Goal: Transaction & Acquisition: Purchase product/service

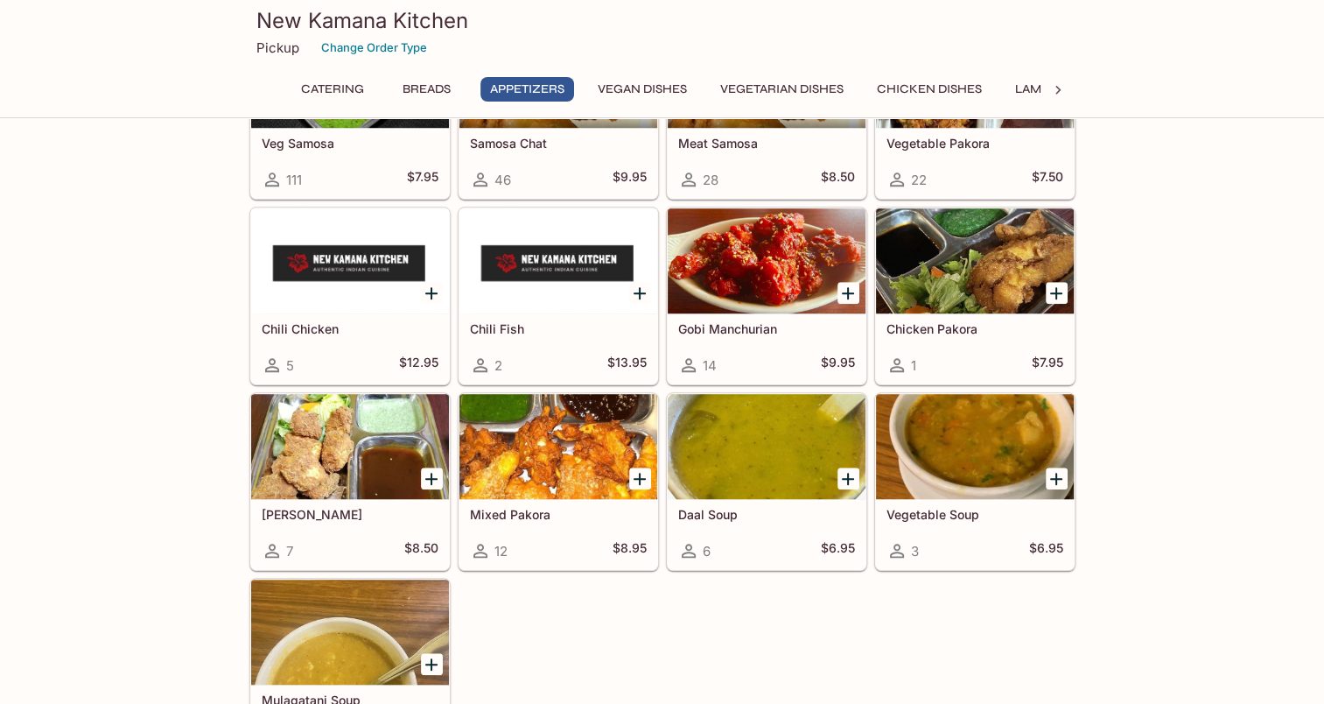
scroll to position [1488, 0]
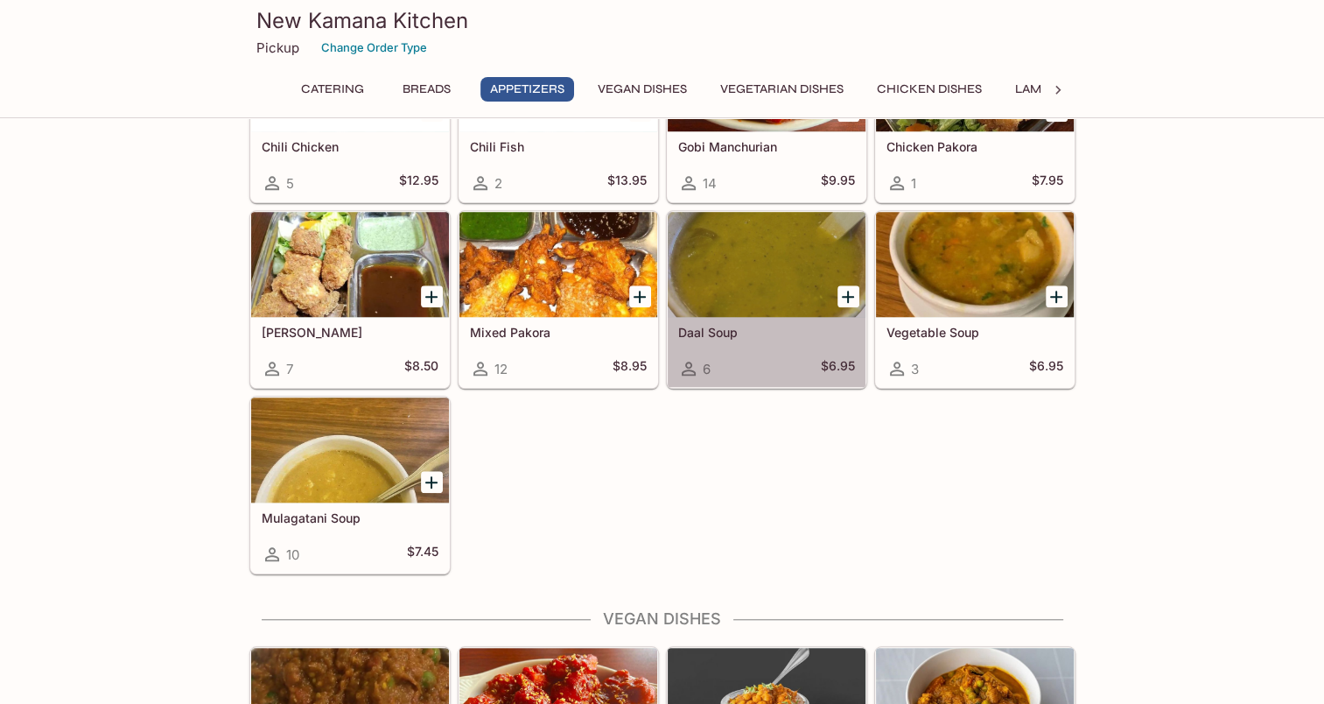
click at [800, 325] on h5 "Daal Soup" at bounding box center [766, 332] width 177 height 15
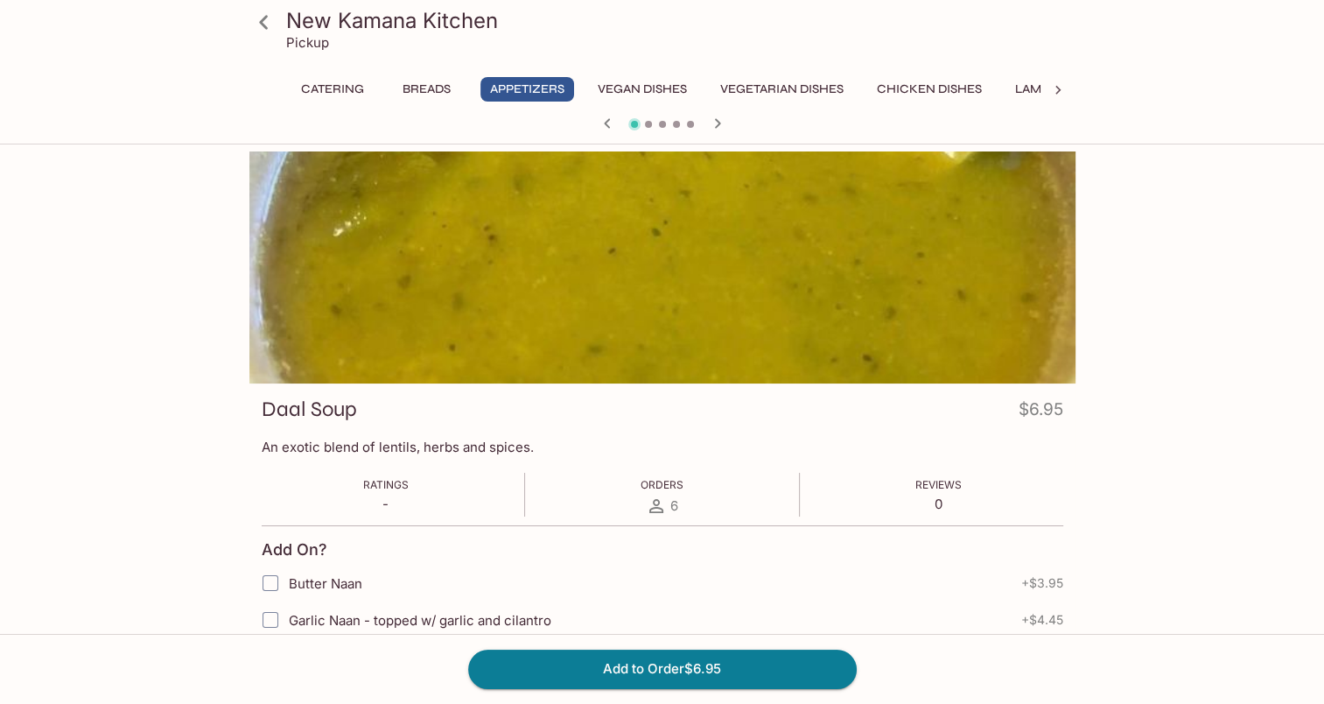
click at [1187, 272] on div "New Kamana Kitchen Pickup Catering Breads Appetizers Vegan Dishes Vegetarian Di…" at bounding box center [662, 707] width 1120 height 1113
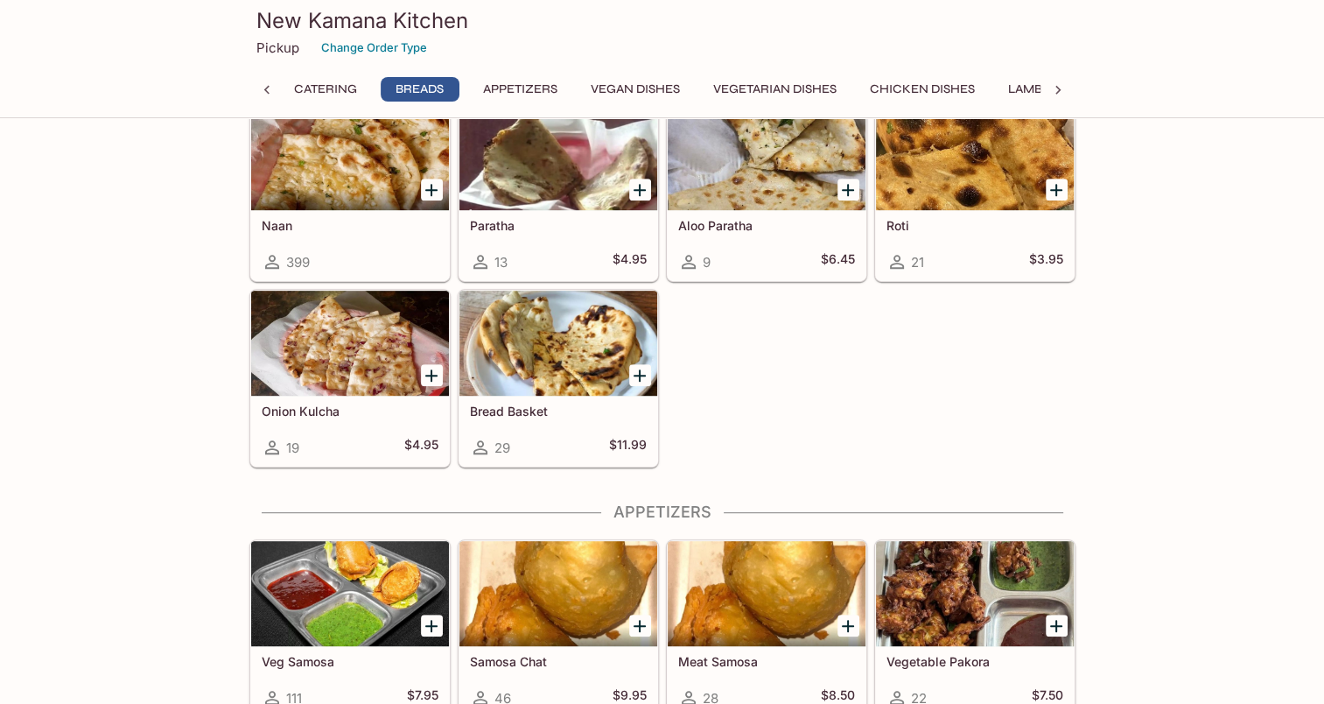
scroll to position [700, 0]
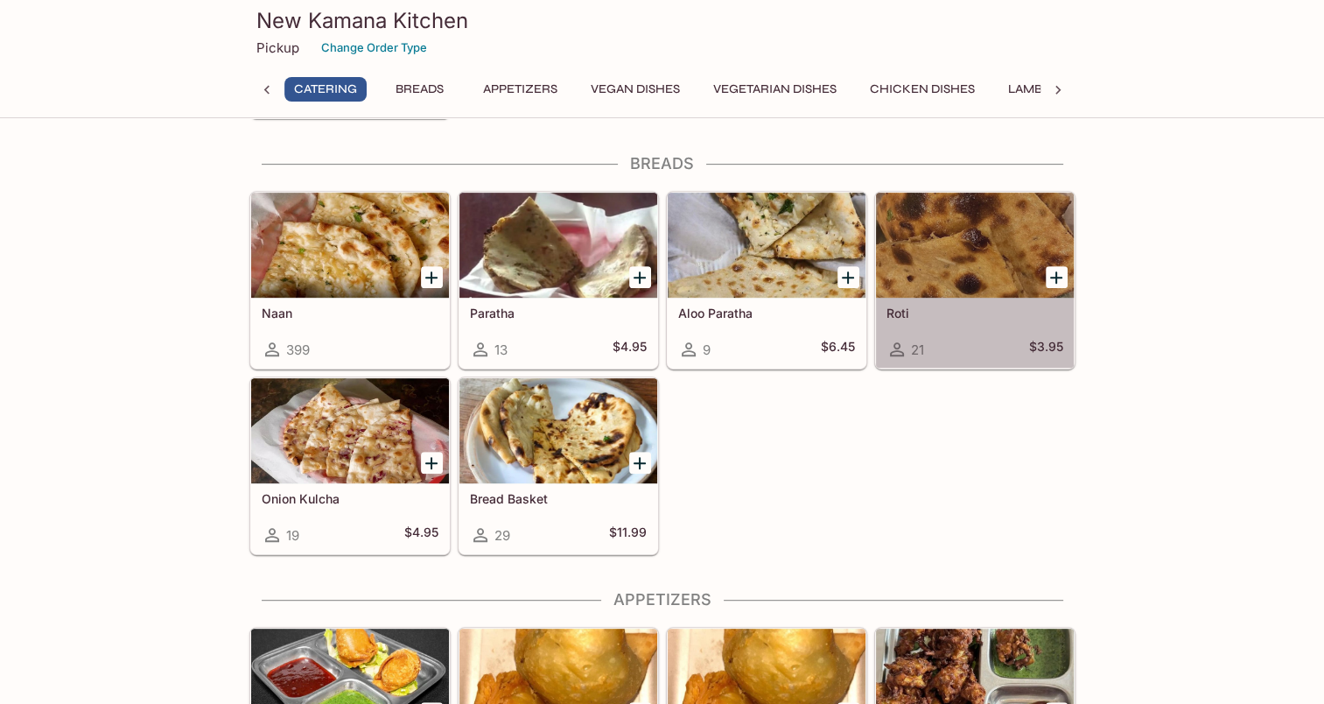
click at [1012, 263] on div at bounding box center [975, 245] width 198 height 105
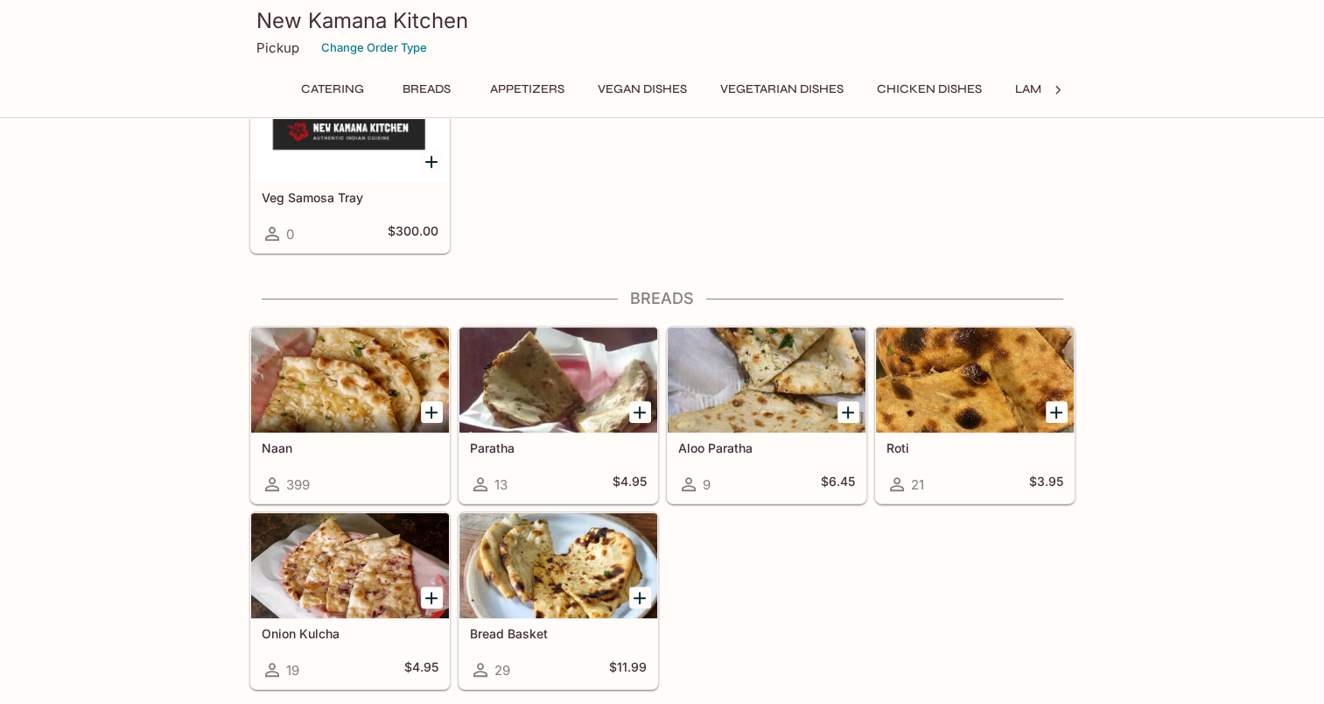
scroll to position [558, 0]
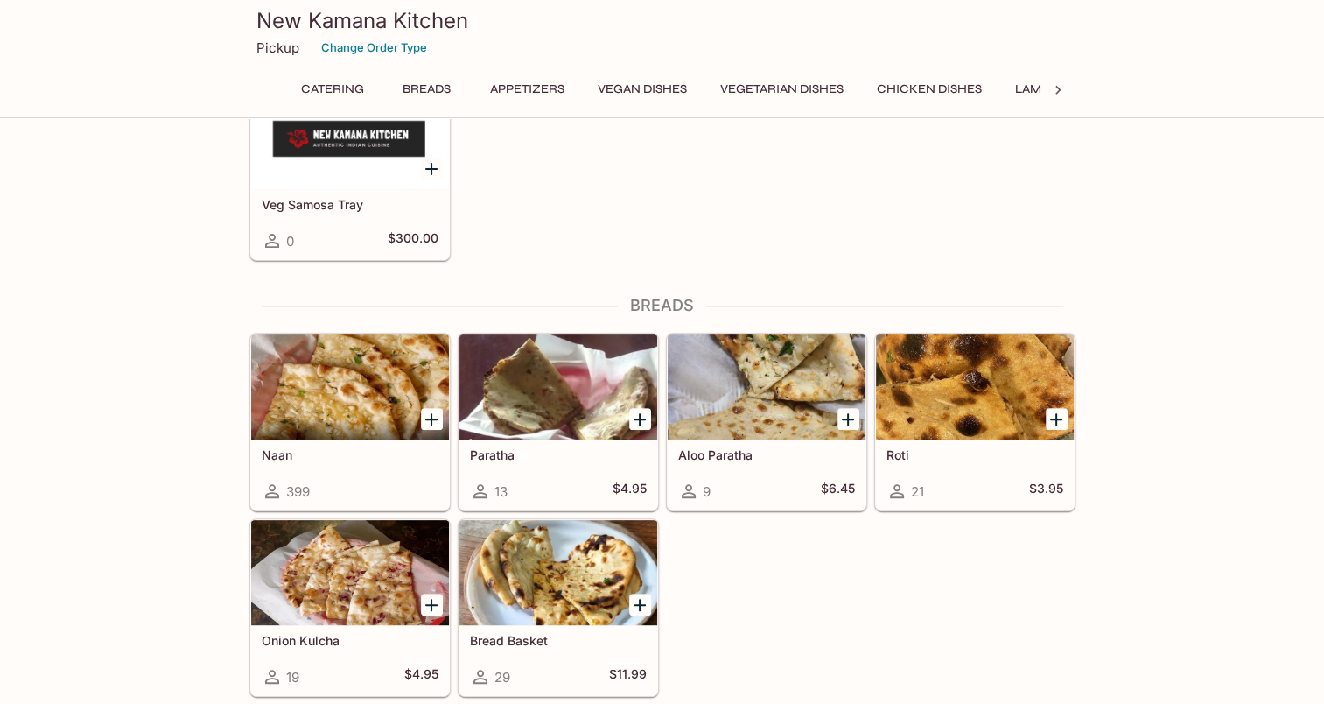
click at [391, 403] on div at bounding box center [350, 386] width 198 height 105
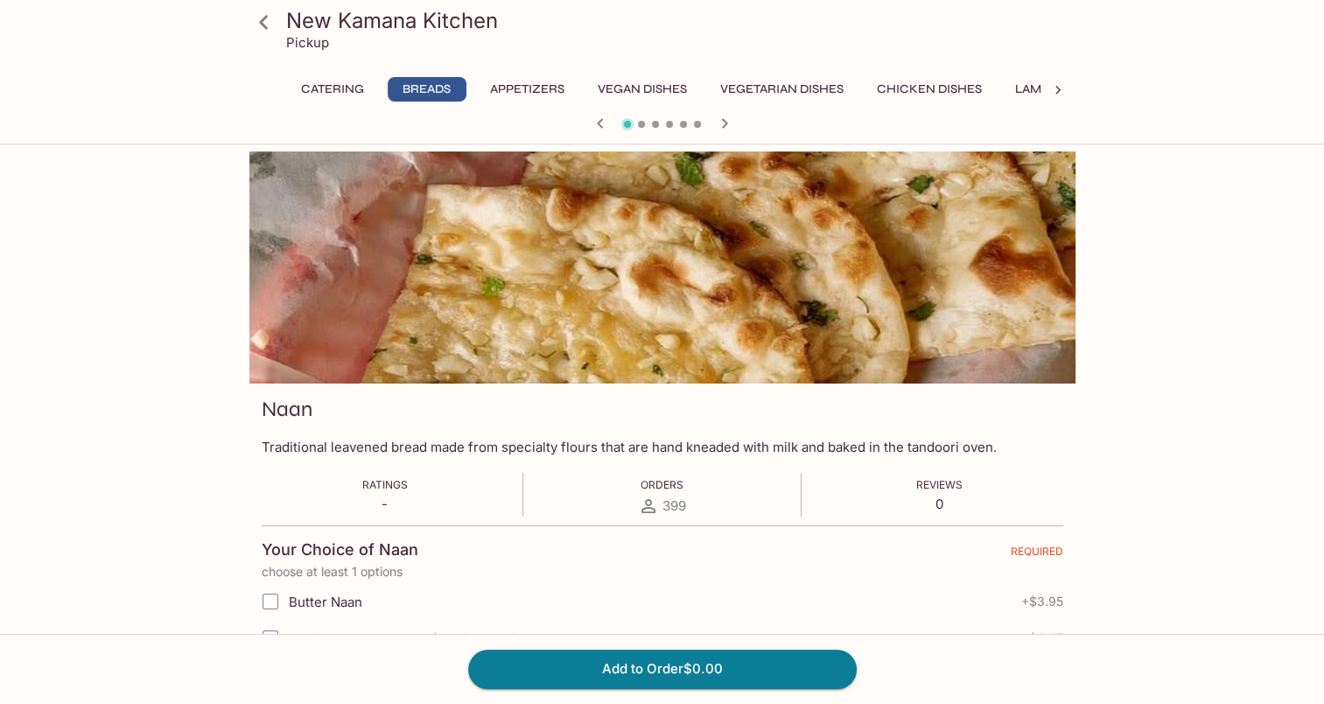
scroll to position [175, 0]
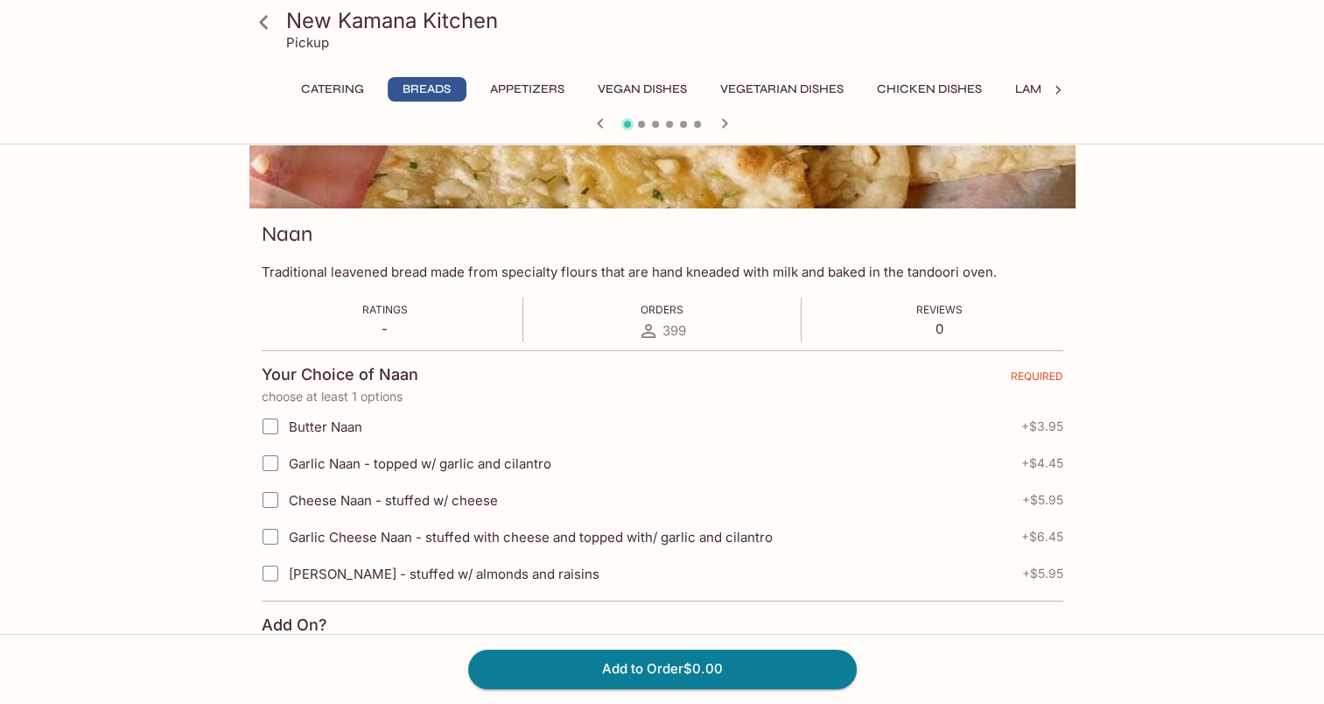
click at [269, 433] on input "Butter Naan" at bounding box center [270, 426] width 35 height 35
checkbox input "true"
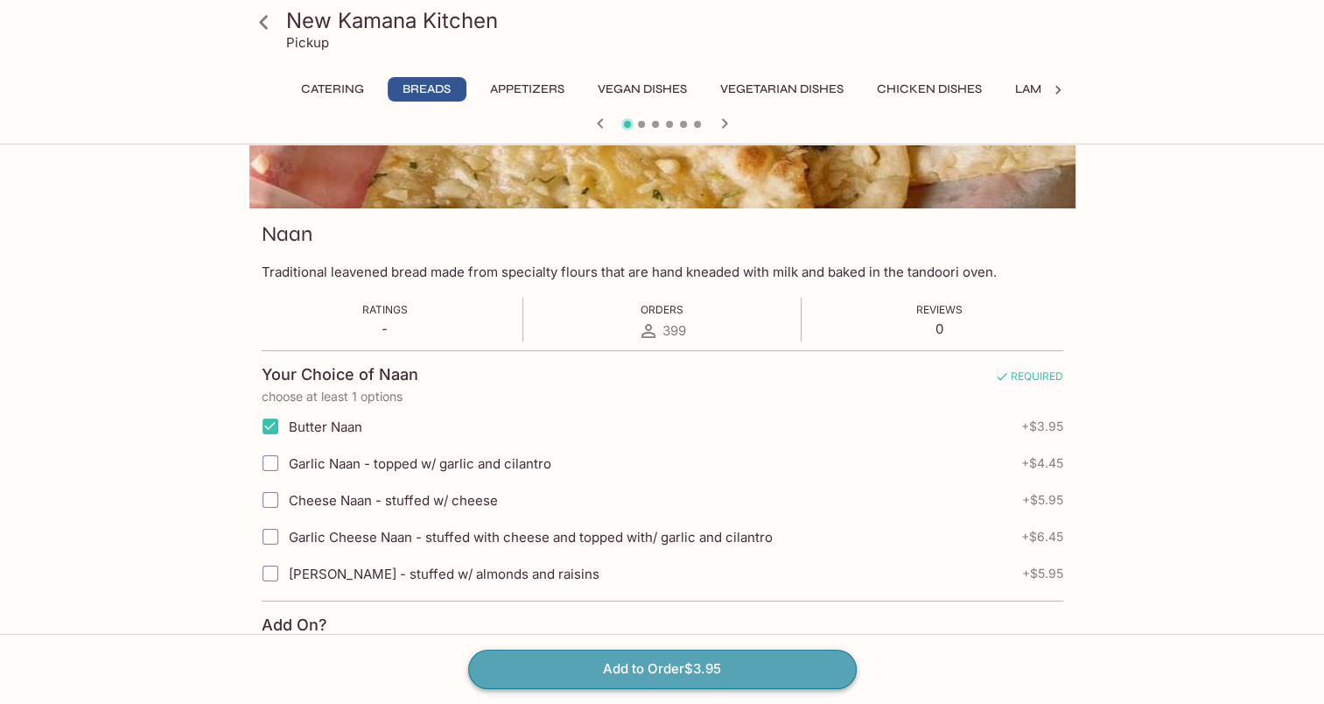
click at [660, 675] on button "Add to Order $3.95" at bounding box center [662, 669] width 389 height 39
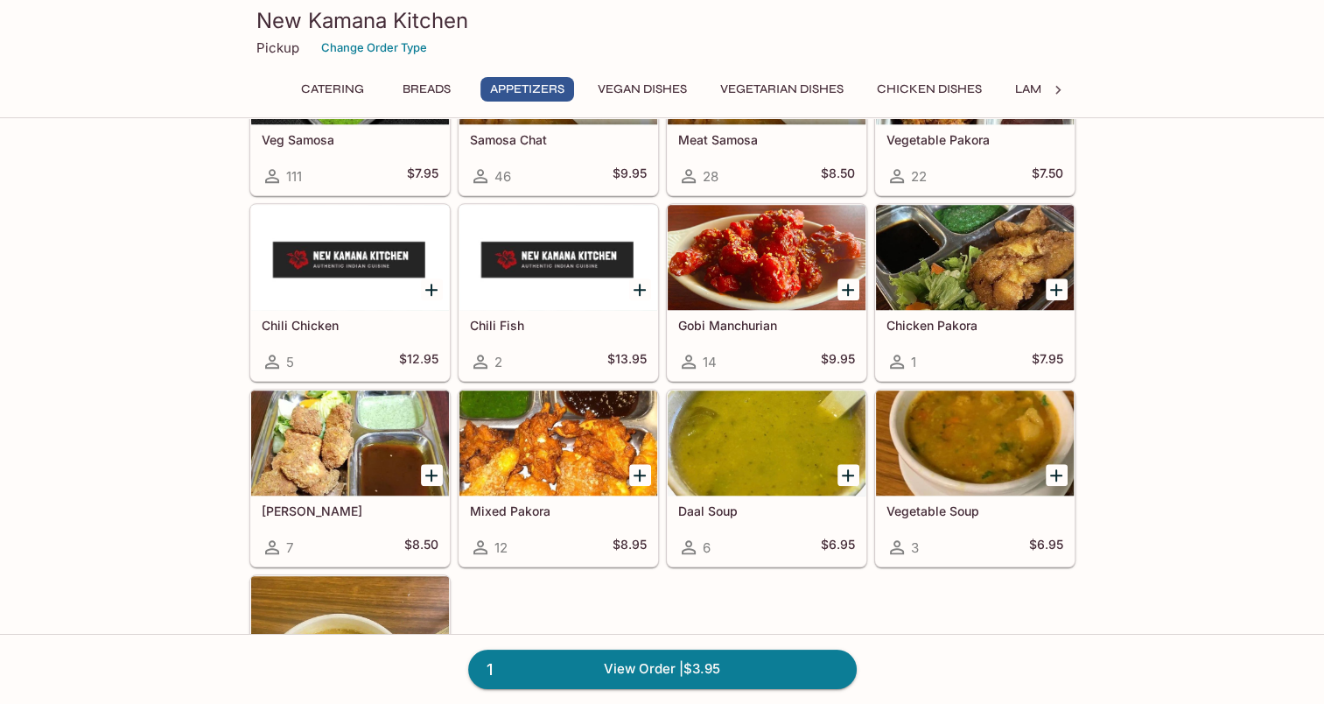
scroll to position [1313, 0]
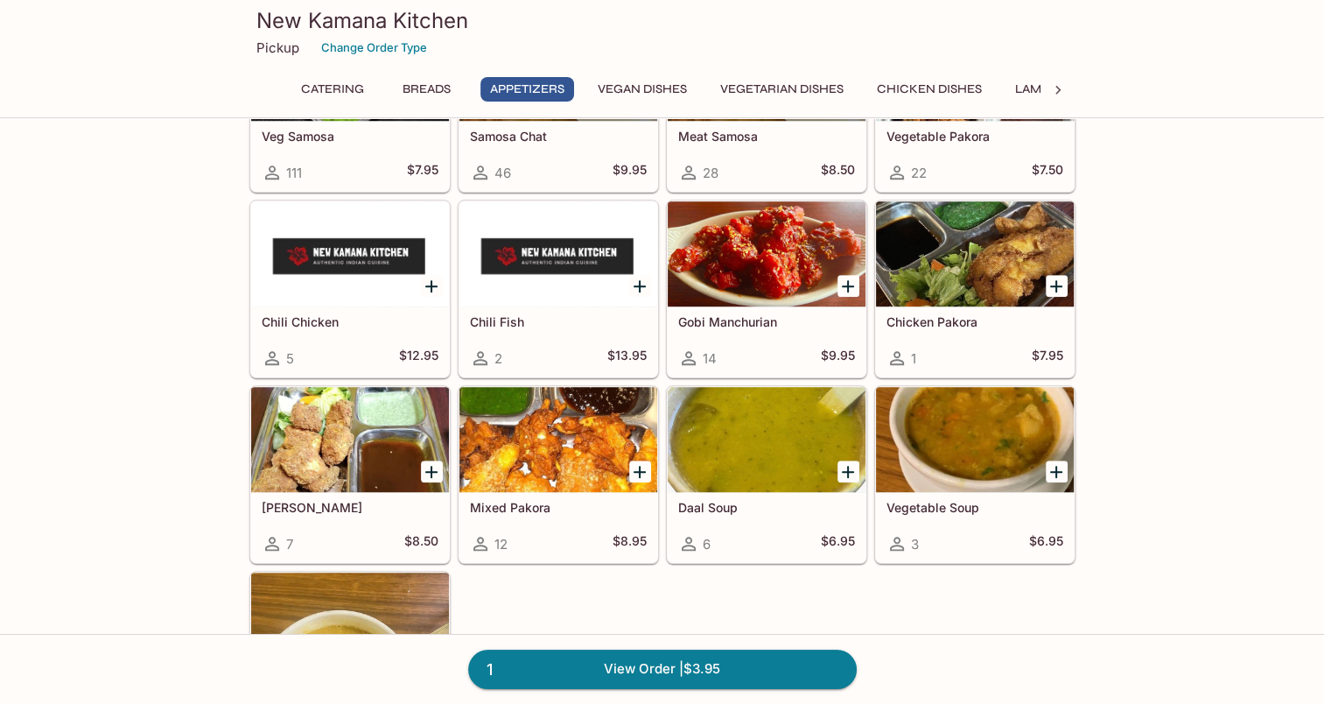
click at [932, 471] on div at bounding box center [975, 439] width 198 height 105
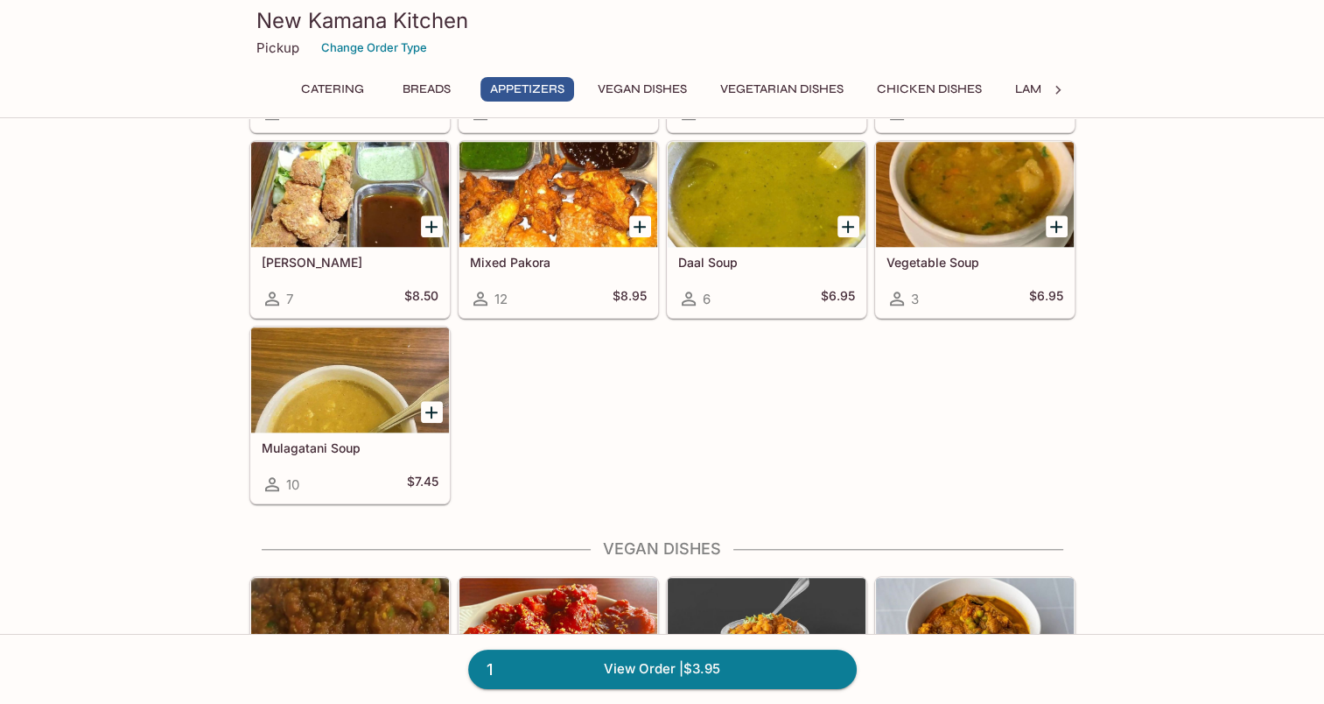
scroll to position [1259, 0]
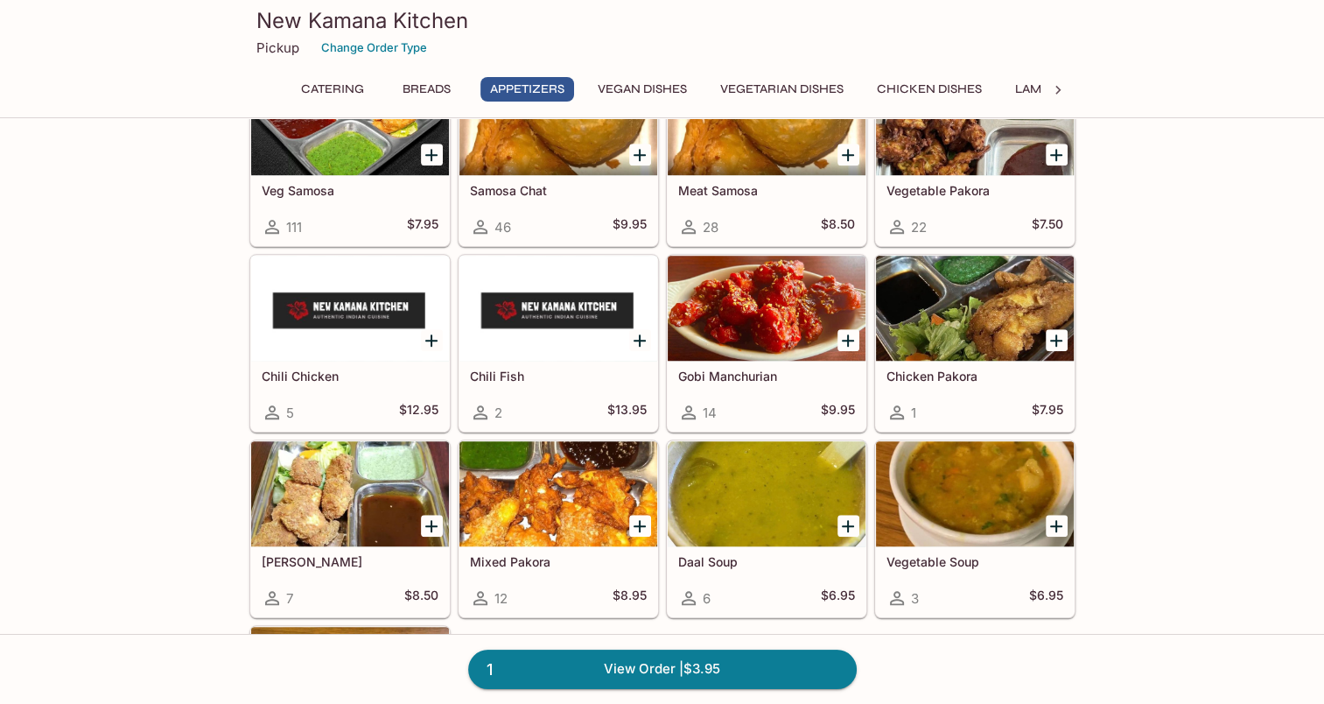
click at [853, 525] on icon "Add Daal Soup" at bounding box center [848, 526] width 21 height 21
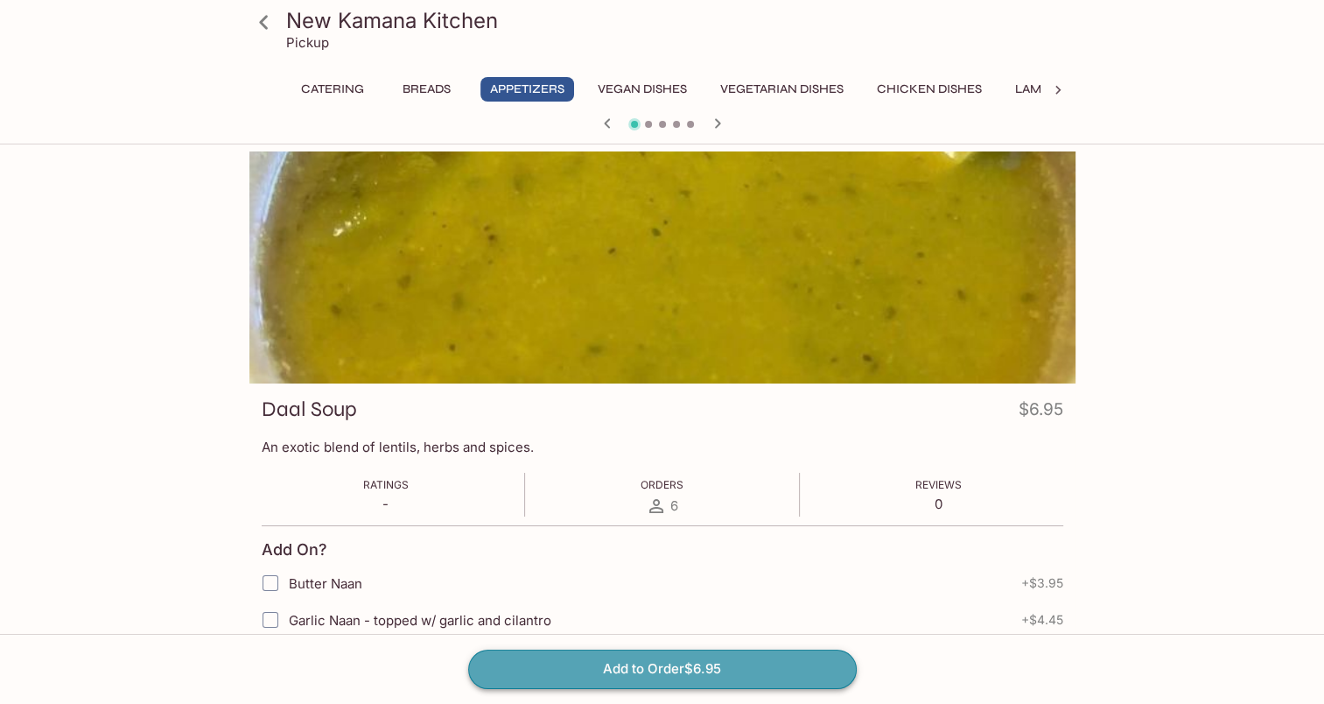
click at [759, 672] on button "Add to Order $6.95" at bounding box center [662, 669] width 389 height 39
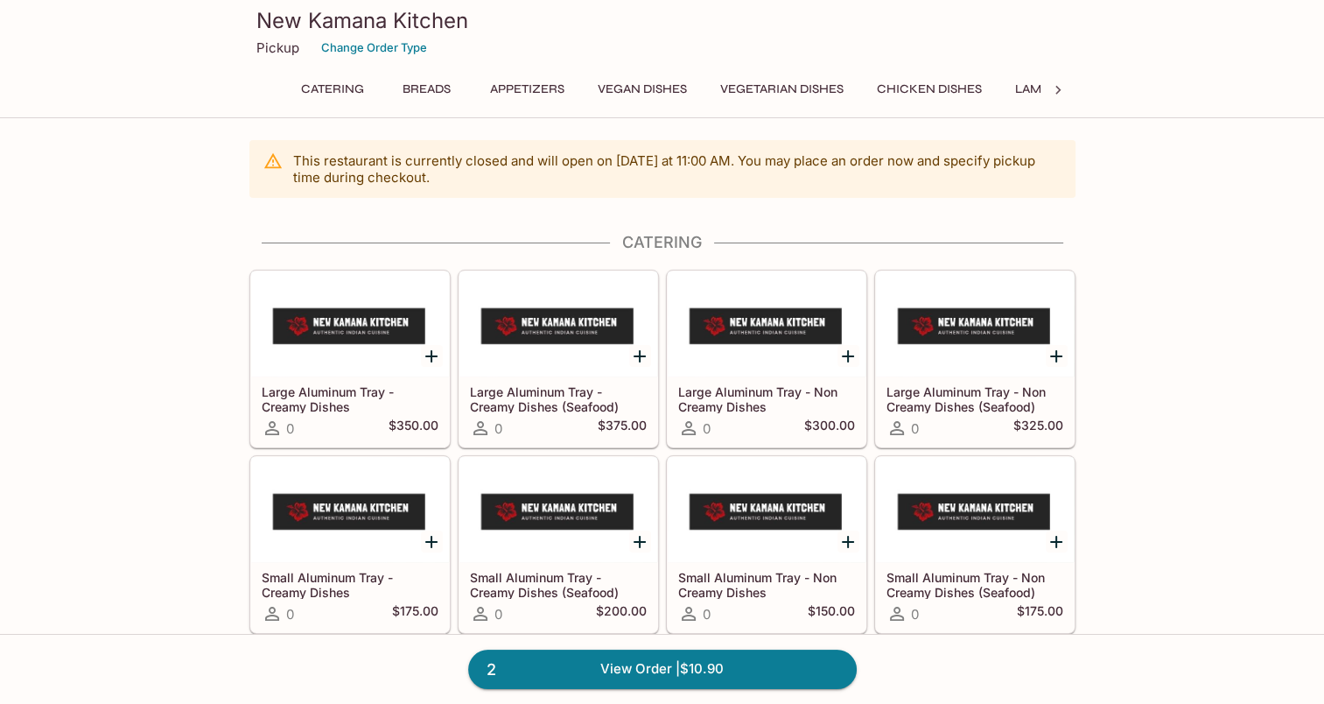
scroll to position [613, 0]
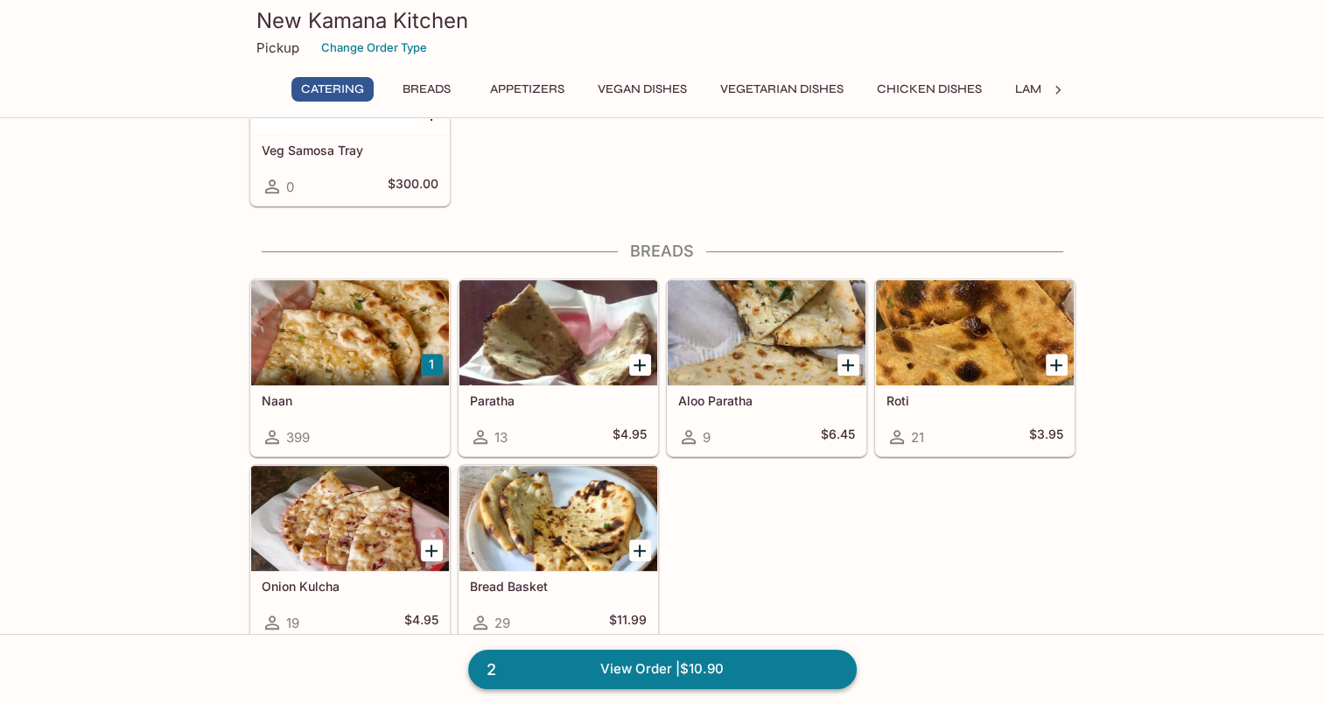
click at [805, 678] on link "2 View Order | $10.90" at bounding box center [662, 669] width 389 height 39
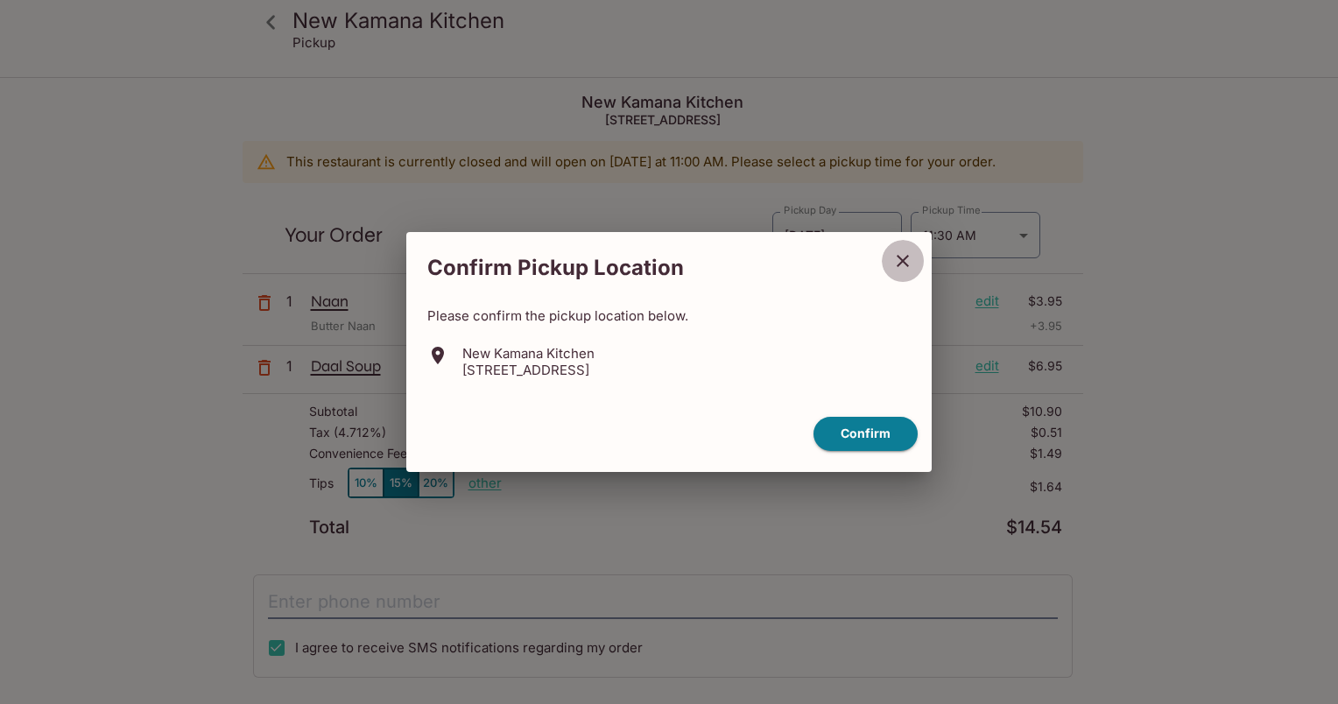
click at [907, 263] on icon "close" at bounding box center [902, 260] width 21 height 21
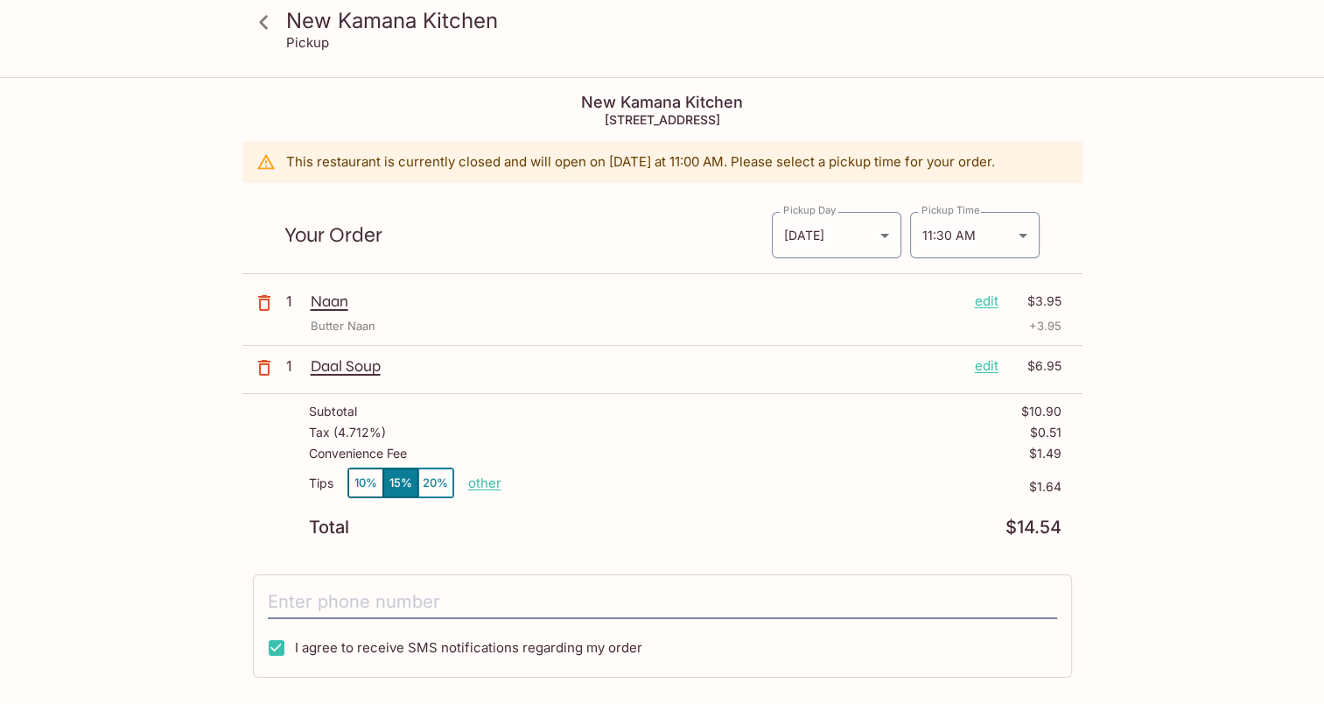
click at [221, 214] on div "New Kamana Kitchen Pickup [GEOGRAPHIC_DATA] [STREET_ADDRESS] This restaurant is…" at bounding box center [662, 515] width 1120 height 873
click at [1182, 246] on div "New Kamana Kitchen Pickup [GEOGRAPHIC_DATA] [STREET_ADDRESS] This restaurant is…" at bounding box center [662, 515] width 1120 height 873
click at [637, 313] on div "Naan edit $3.95 Butter Naan + 3.95" at bounding box center [686, 312] width 751 height 43
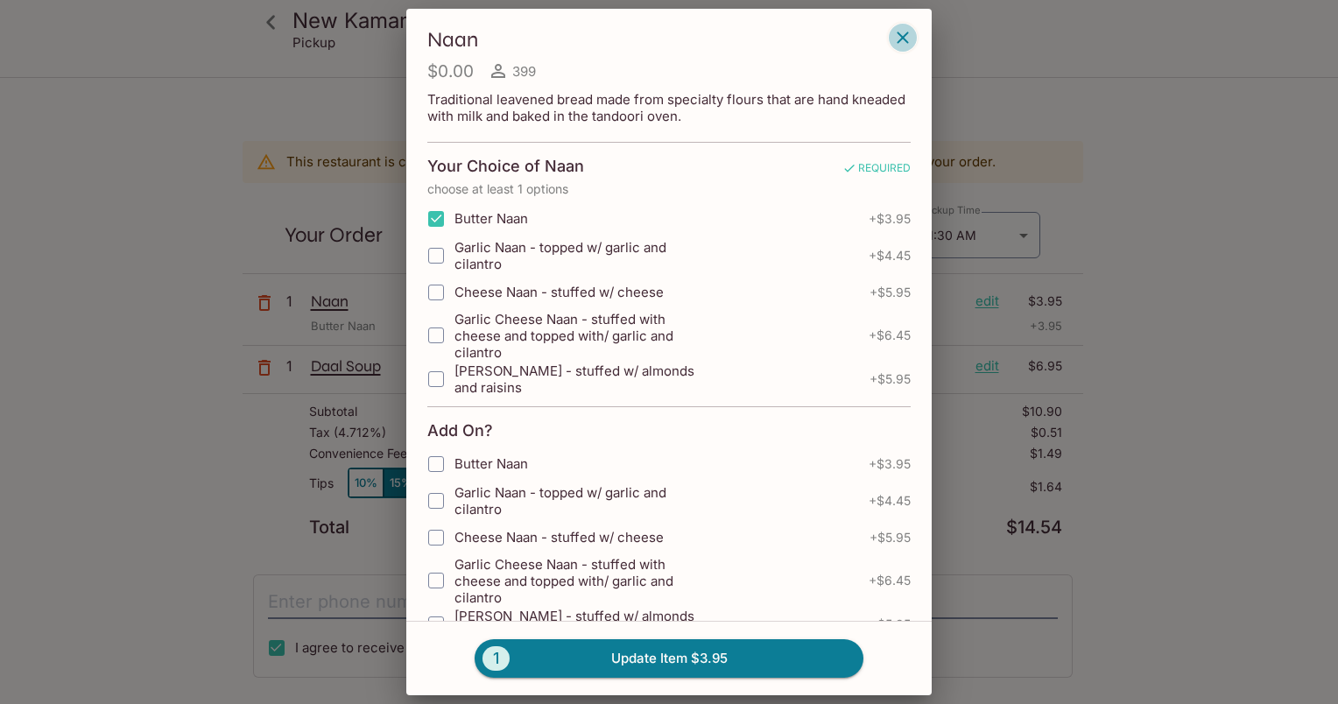
click at [904, 40] on icon "button" at bounding box center [901, 37] width 11 height 11
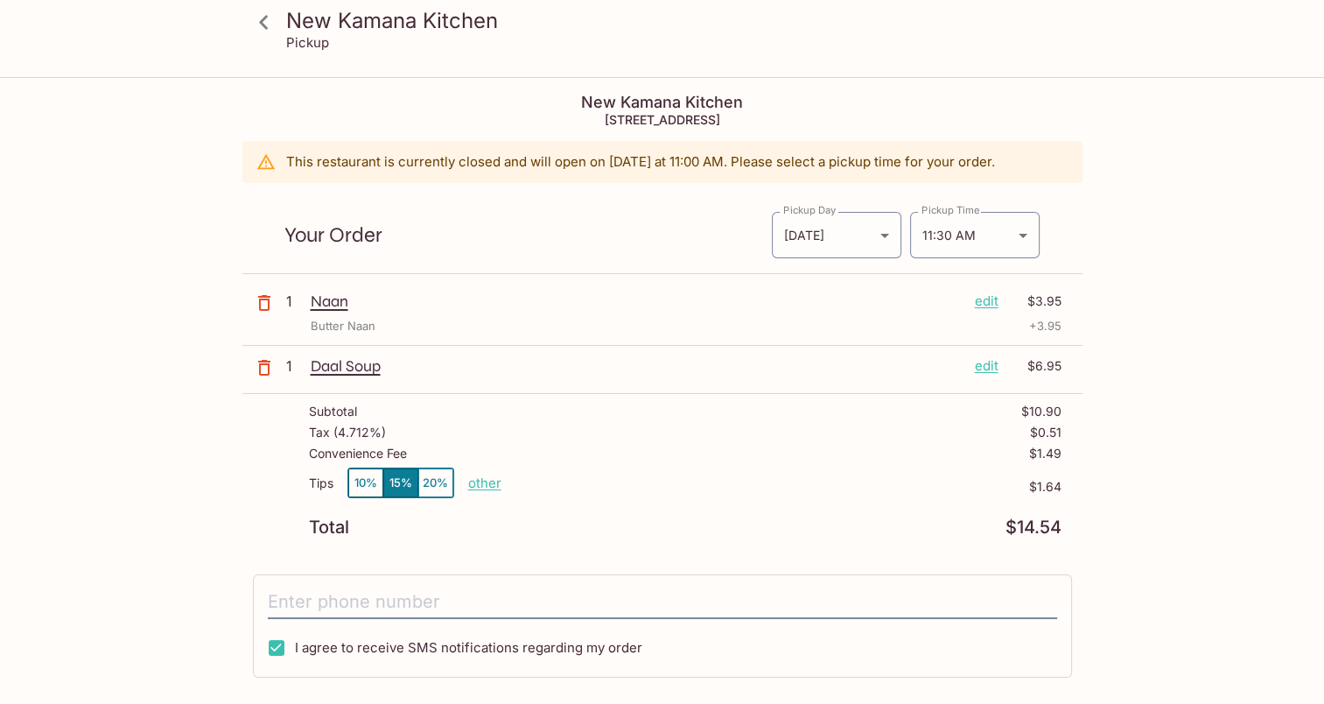
click at [269, 21] on icon at bounding box center [264, 22] width 31 height 31
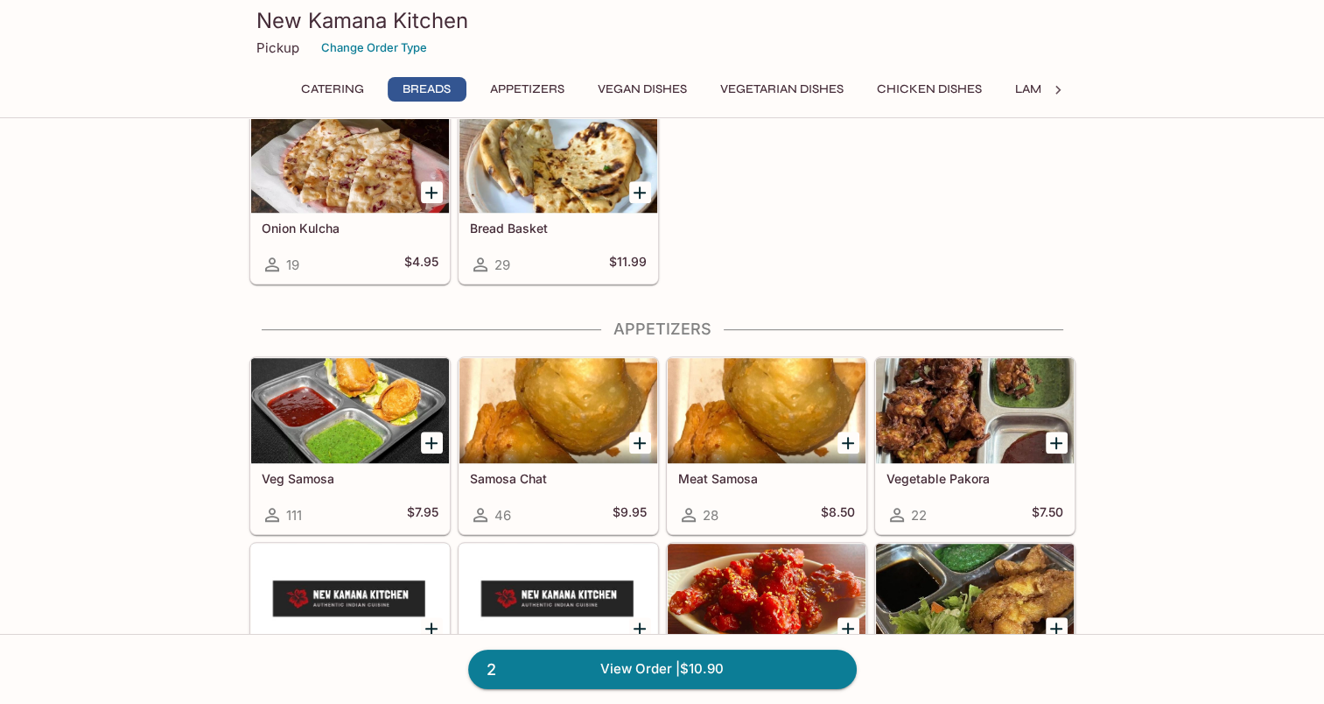
scroll to position [1313, 0]
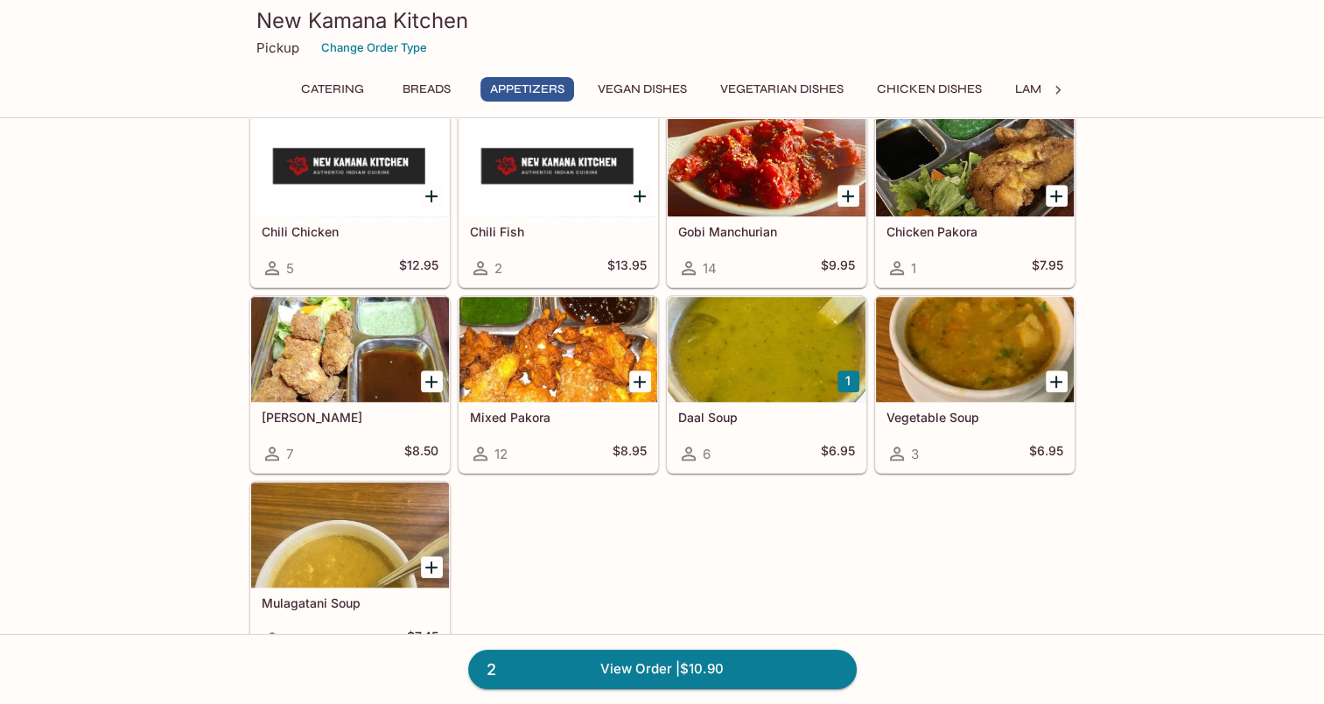
scroll to position [1488, 0]
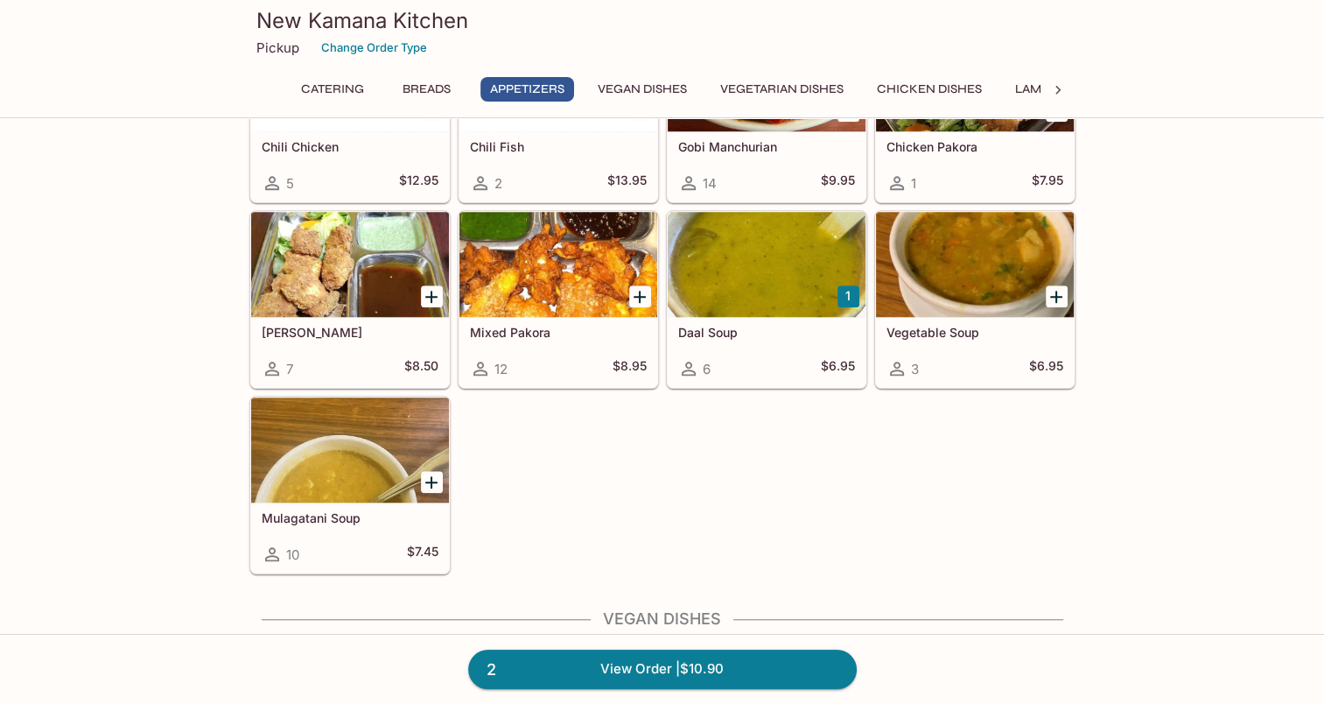
click at [732, 325] on h5 "Daal Soup" at bounding box center [766, 332] width 177 height 15
